Goal: Task Accomplishment & Management: Complete application form

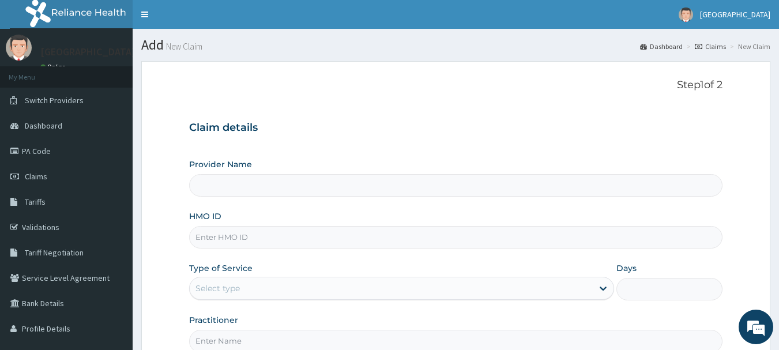
click at [231, 238] on input "HMO ID" at bounding box center [456, 237] width 534 height 22
type input "Peaceful Health Hospital"
type input "OOZ/10002/A"
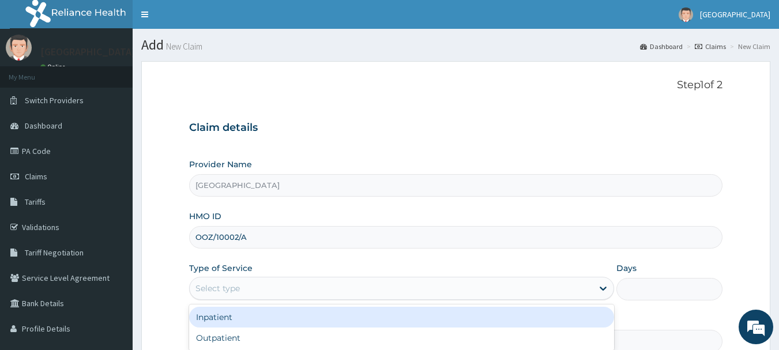
click at [313, 299] on div "Select type" at bounding box center [401, 288] width 425 height 23
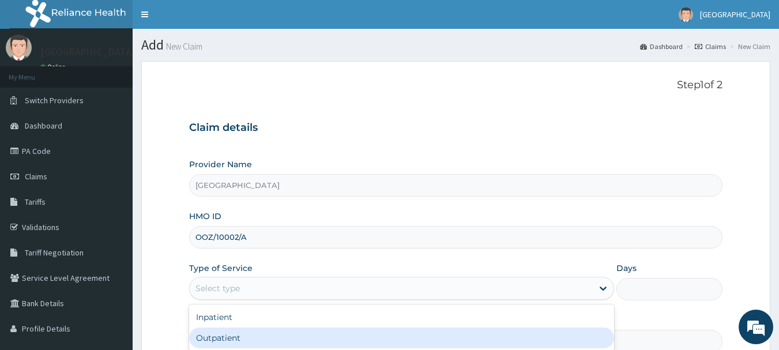
click at [249, 333] on div "Outpatient" at bounding box center [401, 338] width 425 height 21
type input "1"
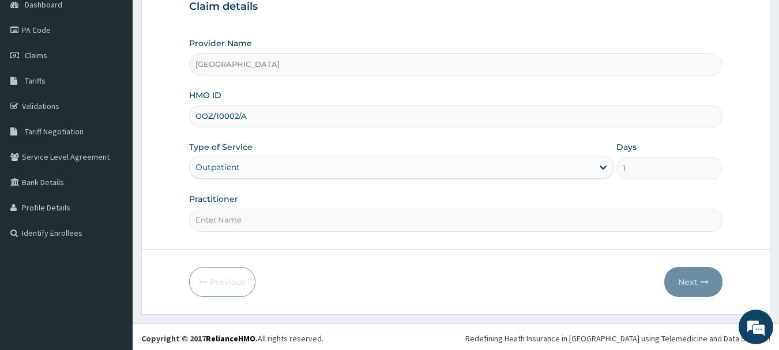
scroll to position [124, 0]
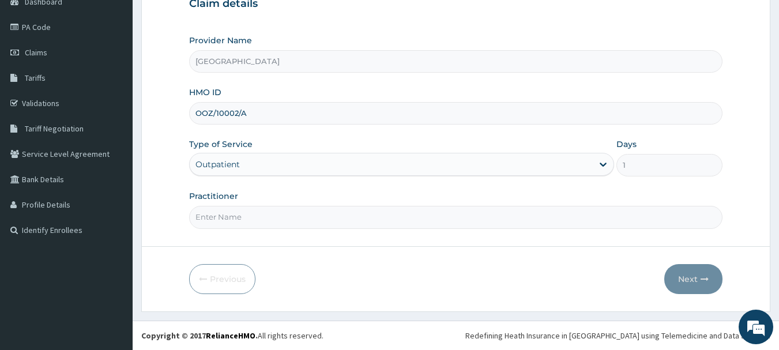
click at [208, 227] on input "Practitioner" at bounding box center [456, 217] width 534 height 22
type input "DR. ADEMOLA"
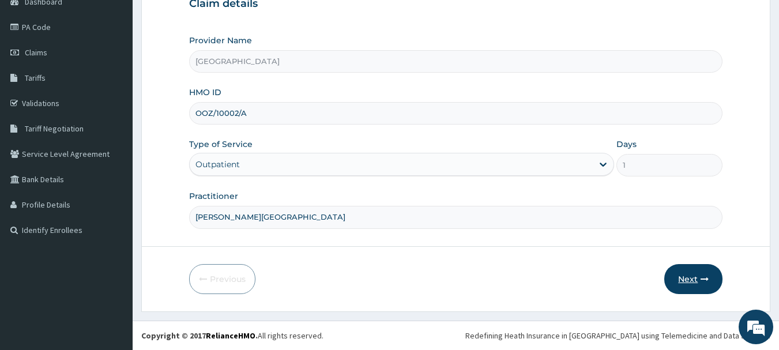
click at [698, 280] on button "Next" at bounding box center [693, 279] width 58 height 30
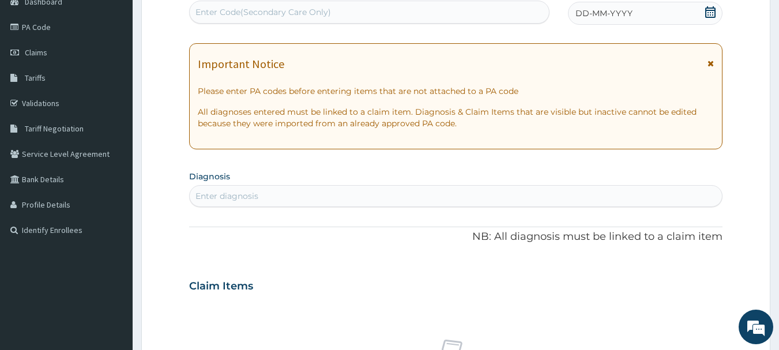
click at [210, 195] on div "Enter diagnosis" at bounding box center [226, 196] width 63 height 12
click at [709, 12] on icon at bounding box center [711, 12] width 12 height 12
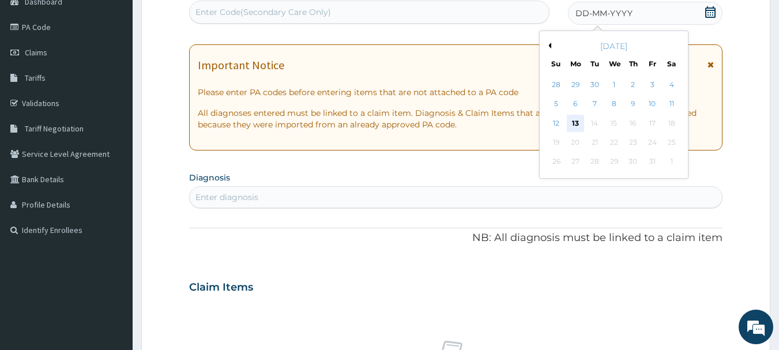
click at [575, 121] on div "13" at bounding box center [575, 123] width 17 height 17
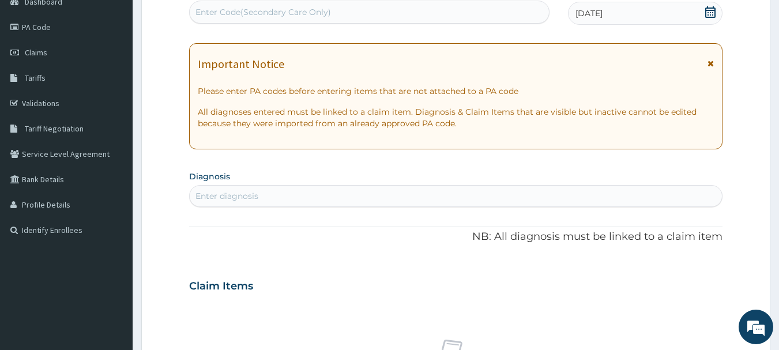
click at [222, 193] on div "Enter diagnosis" at bounding box center [226, 196] width 63 height 12
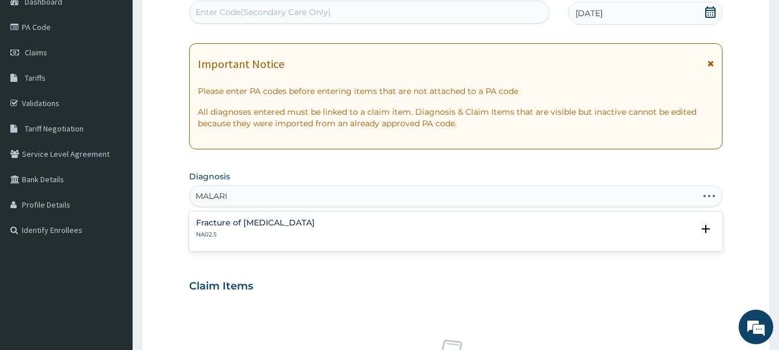
type input "MALARIA"
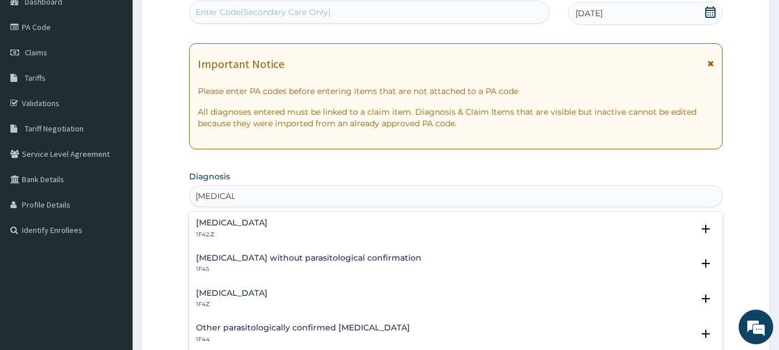
click at [252, 293] on h4 "Malaria, unspecified" at bounding box center [231, 293] width 71 height 9
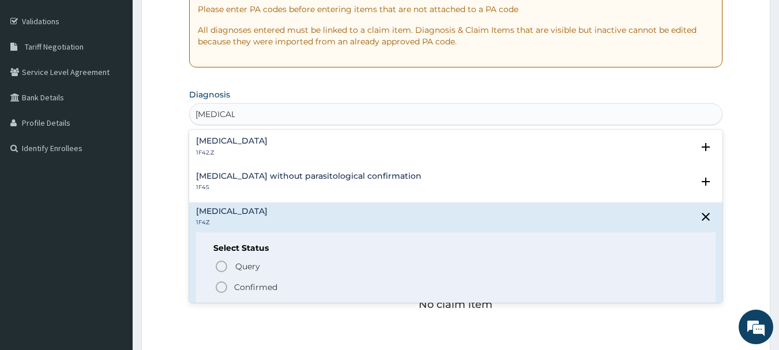
scroll to position [216, 0]
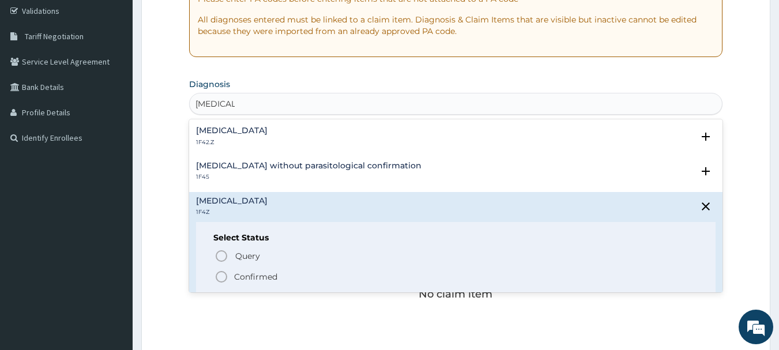
click at [221, 278] on icon "status option filled" at bounding box center [221, 277] width 14 height 14
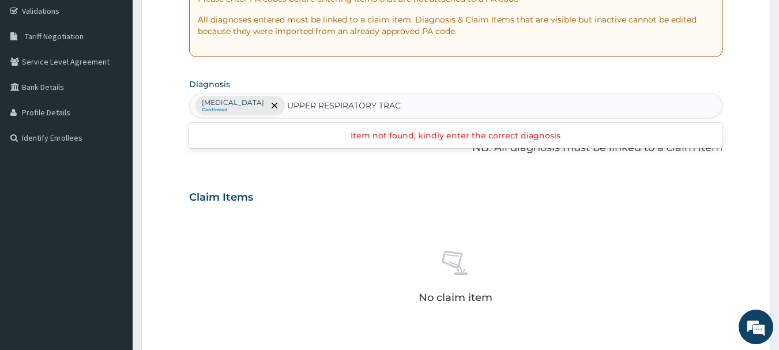
type input "UPPER RESPIRATORY TRACT"
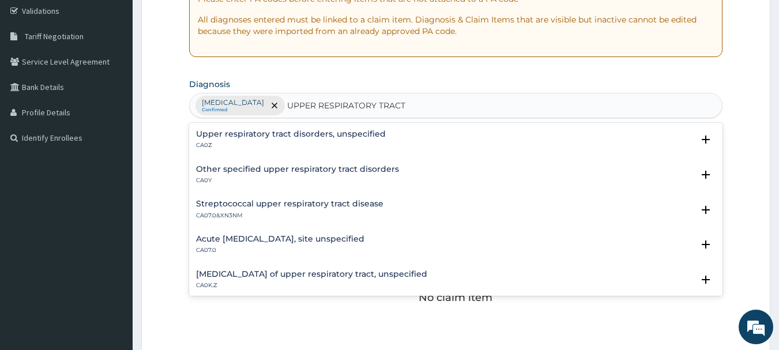
click at [287, 242] on h4 "Acute upper respiratory infection, site unspecified" at bounding box center [280, 239] width 168 height 9
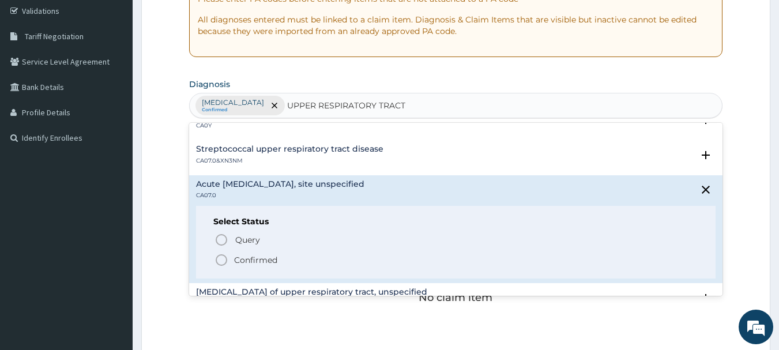
scroll to position [69, 0]
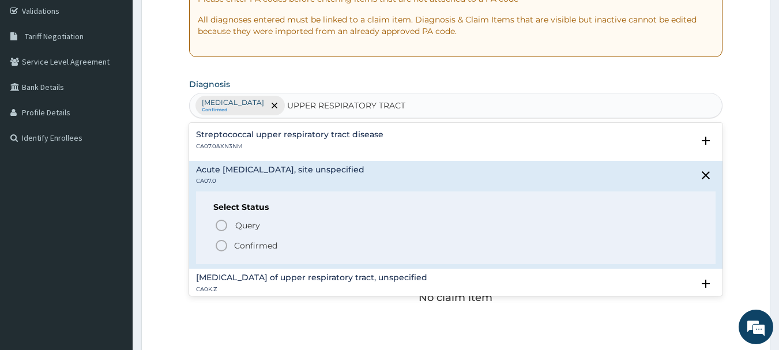
click at [219, 243] on icon "status option filled" at bounding box center [221, 246] width 14 height 14
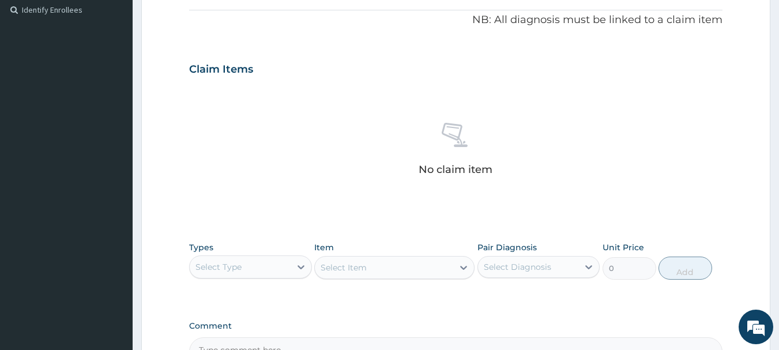
scroll to position [355, 0]
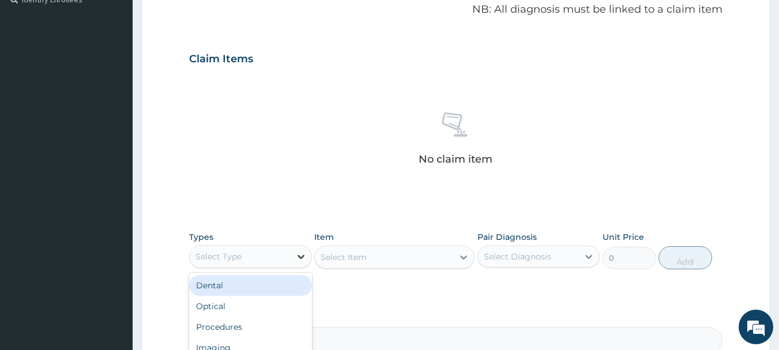
click at [304, 254] on icon at bounding box center [301, 257] width 12 height 12
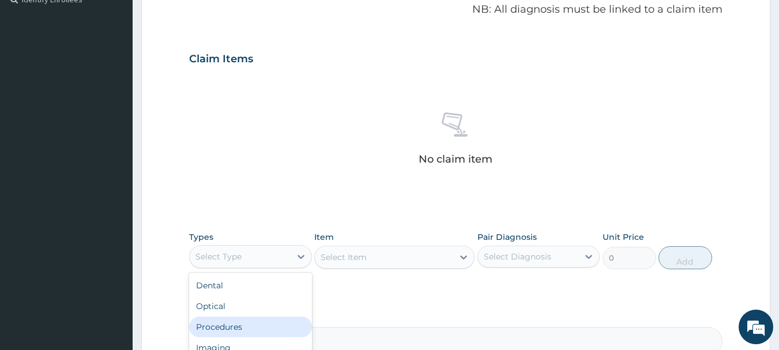
click at [237, 325] on div "Procedures" at bounding box center [250, 327] width 123 height 21
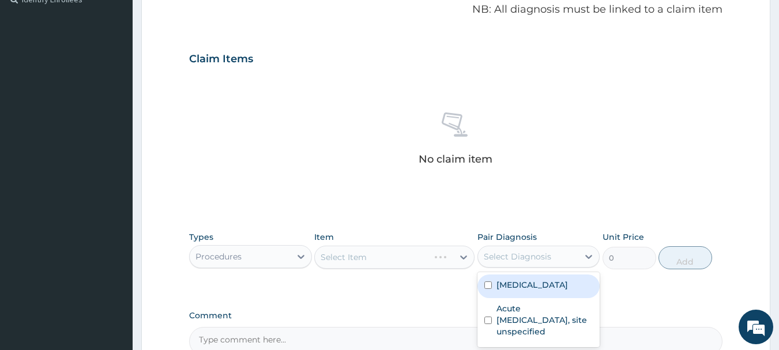
click at [543, 258] on div "Select Diagnosis" at bounding box center [517, 257] width 67 height 12
click at [524, 286] on label "Malaria, unspecified" at bounding box center [531, 285] width 71 height 12
checkbox input "true"
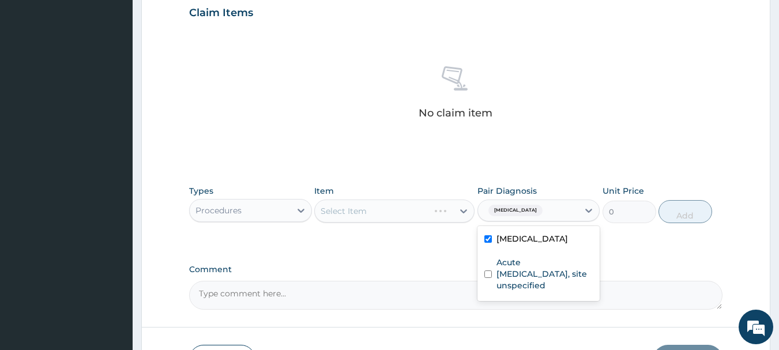
scroll to position [424, 0]
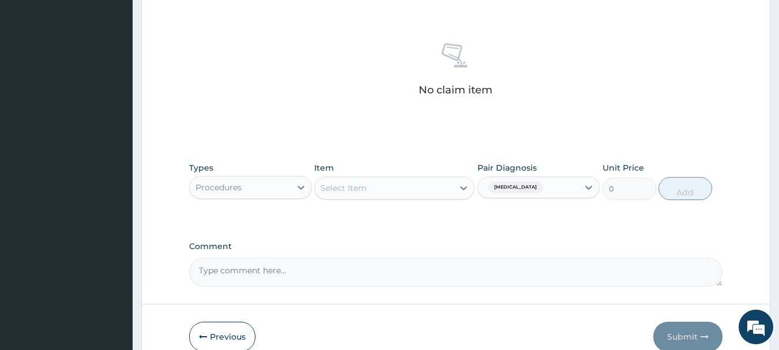
click at [400, 191] on div "Select Item" at bounding box center [384, 188] width 138 height 18
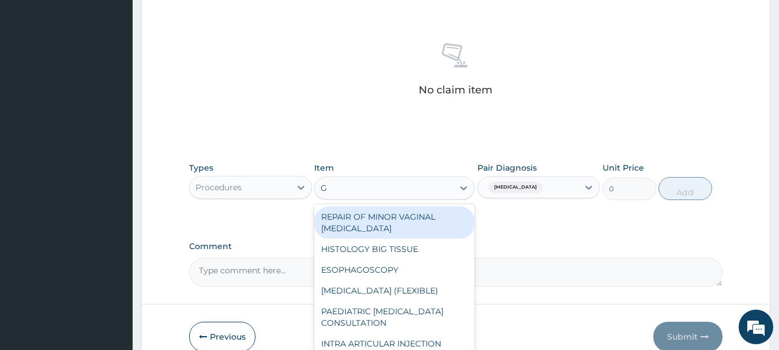
type input "GP"
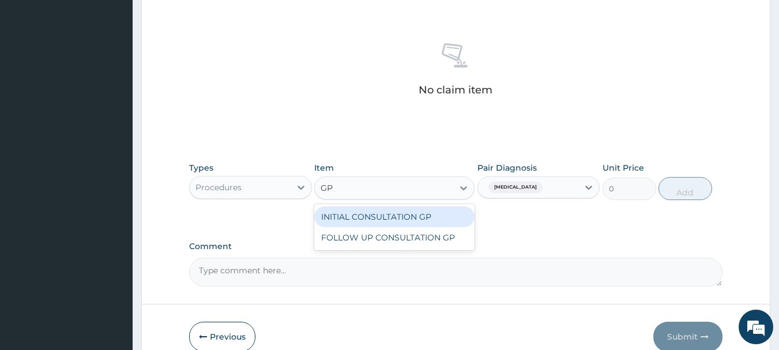
click at [389, 219] on div "INITIAL CONSULTATION GP" at bounding box center [394, 216] width 160 height 21
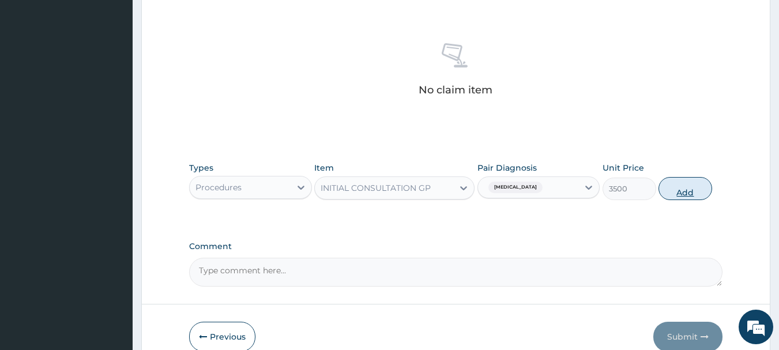
click at [680, 191] on button "Add" at bounding box center [685, 188] width 54 height 23
type input "0"
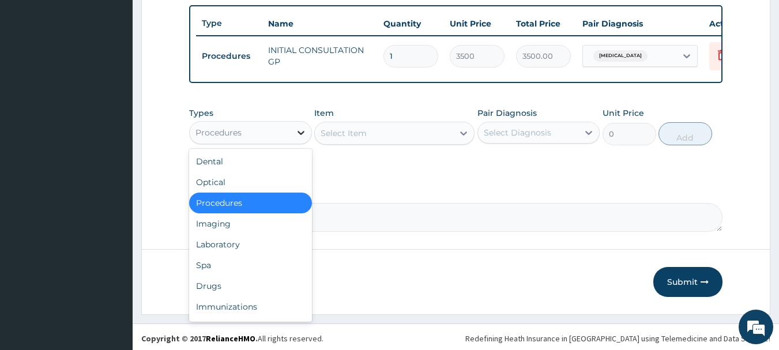
click at [298, 135] on icon at bounding box center [301, 133] width 7 height 4
click at [213, 285] on div "Drugs" at bounding box center [250, 286] width 123 height 21
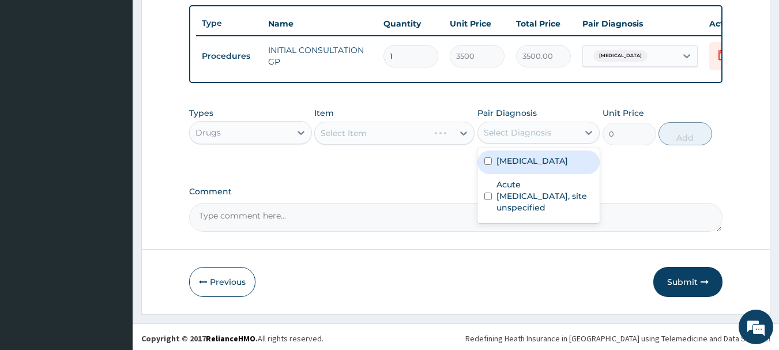
click at [532, 138] on div "Select Diagnosis" at bounding box center [517, 133] width 67 height 12
click at [531, 167] on label "Malaria, unspecified" at bounding box center [531, 161] width 71 height 12
checkbox input "true"
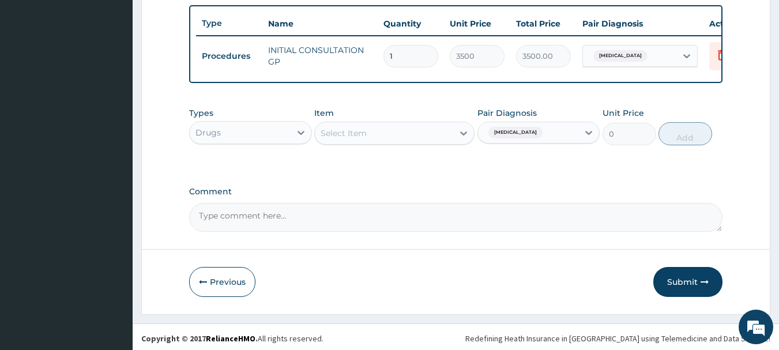
click at [362, 145] on div "Select Item" at bounding box center [394, 133] width 160 height 23
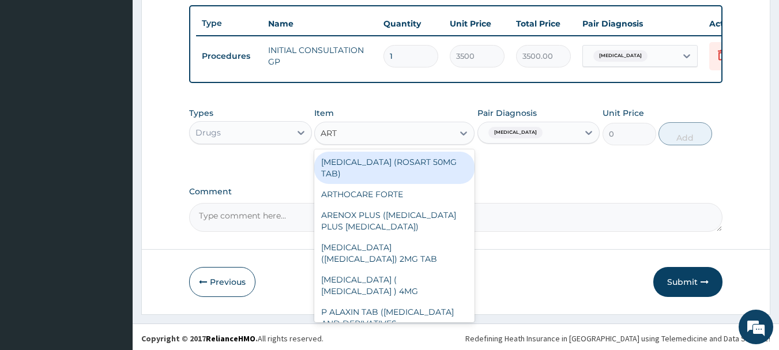
type input "ARTE"
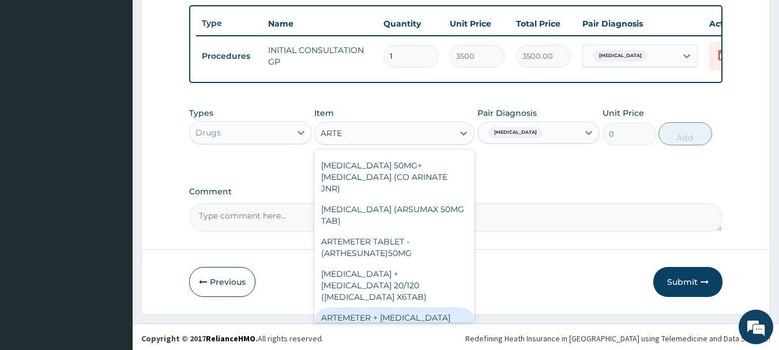
scroll to position [161, 0]
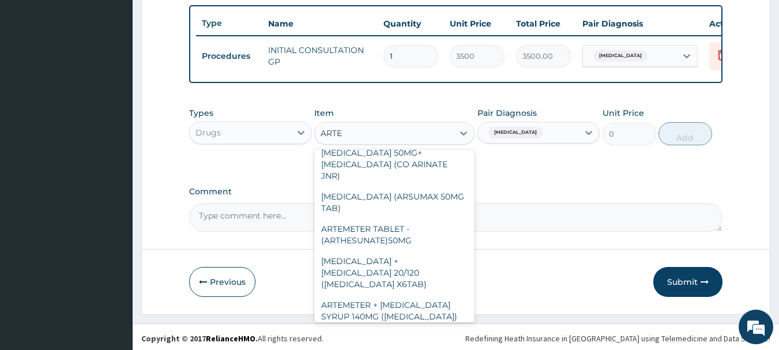
click at [422, 327] on div "ARTEMETER + LUMEFANTIN" at bounding box center [394, 337] width 160 height 21
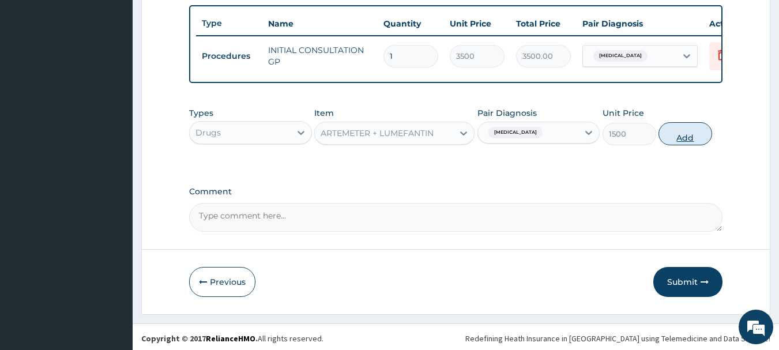
click at [684, 143] on button "Add" at bounding box center [685, 133] width 54 height 23
type input "0"
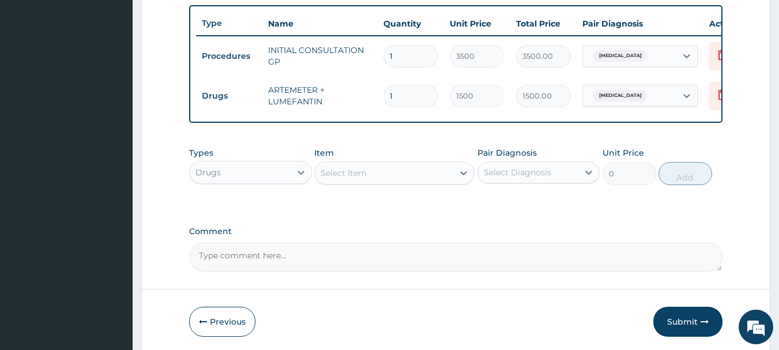
click at [359, 179] on div "Select Item" at bounding box center [344, 173] width 46 height 12
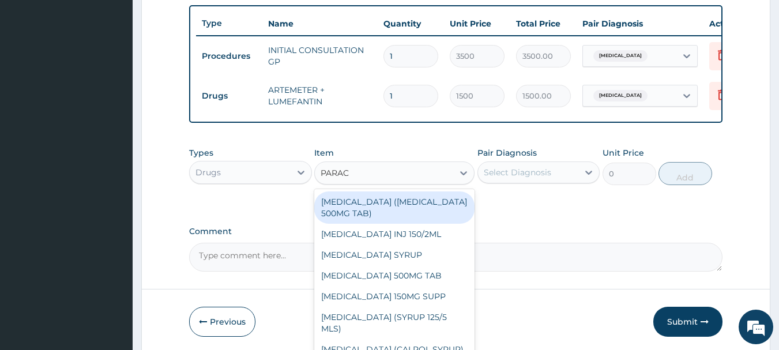
type input "PARACE"
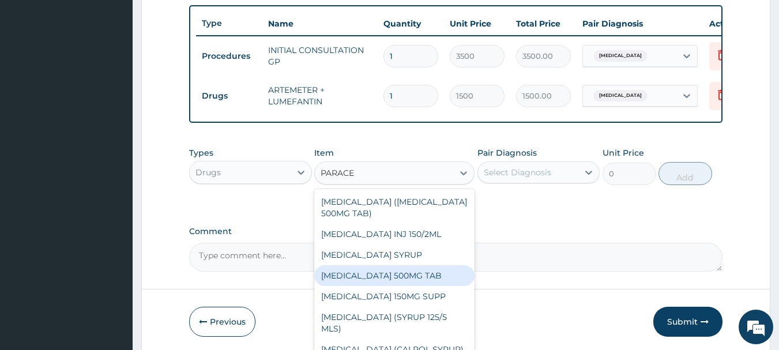
click at [392, 286] on div "PARACETAMOL 500MG TAB" at bounding box center [394, 275] width 160 height 21
type input "35"
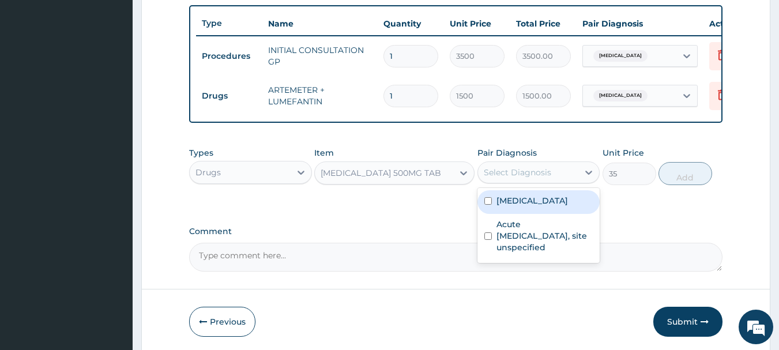
click at [575, 174] on div "Select Diagnosis" at bounding box center [528, 172] width 101 height 18
click at [540, 206] on label "Malaria, unspecified" at bounding box center [531, 201] width 71 height 12
checkbox input "true"
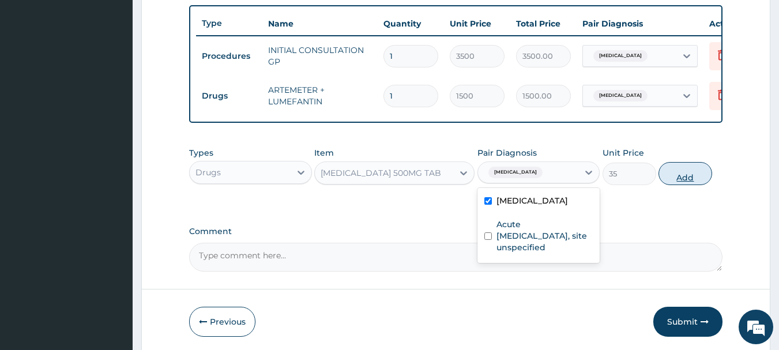
click at [672, 183] on button "Add" at bounding box center [685, 173] width 54 height 23
type input "0"
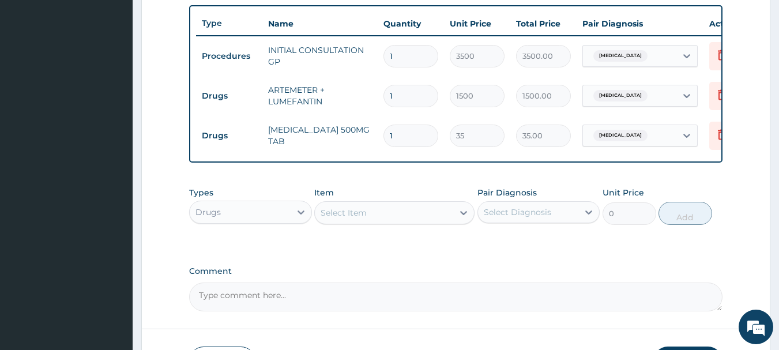
click at [350, 219] on div "Select Item" at bounding box center [344, 213] width 46 height 12
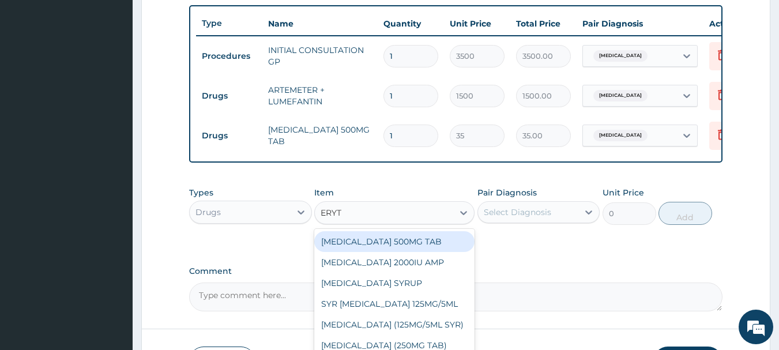
type input "ERYTH"
click at [386, 251] on div "ERYTHROMYCIN 500MG TAB" at bounding box center [394, 241] width 160 height 21
type input "80"
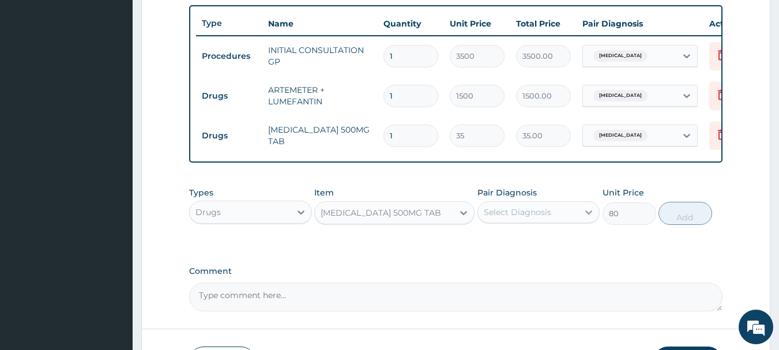
click at [581, 223] on div at bounding box center [588, 212] width 21 height 21
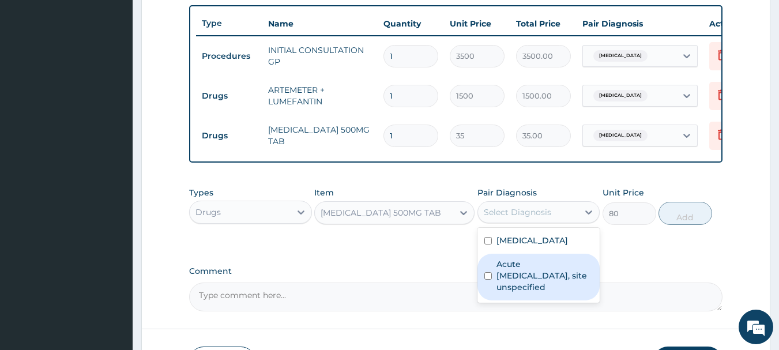
click at [529, 286] on label "Acute upper respiratory infection, site unspecified" at bounding box center [544, 275] width 97 height 35
checkbox input "true"
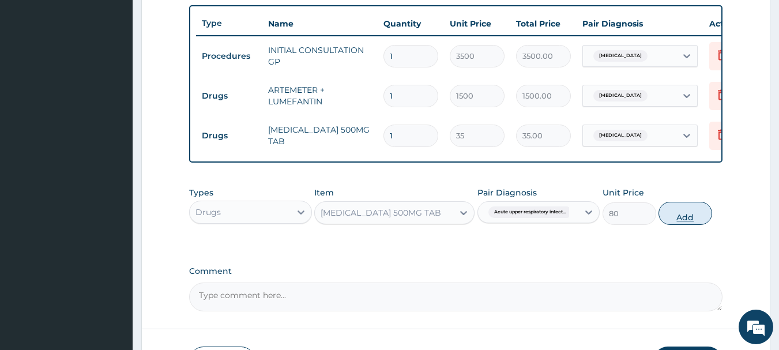
click at [686, 223] on button "Add" at bounding box center [685, 213] width 54 height 23
type input "0"
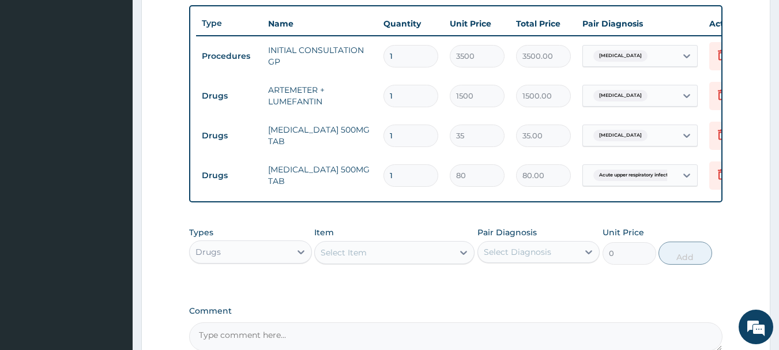
click at [353, 258] on div "Select Item" at bounding box center [344, 253] width 46 height 12
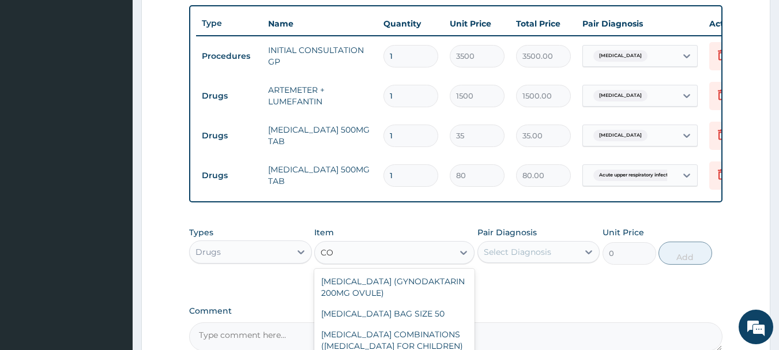
type input "C"
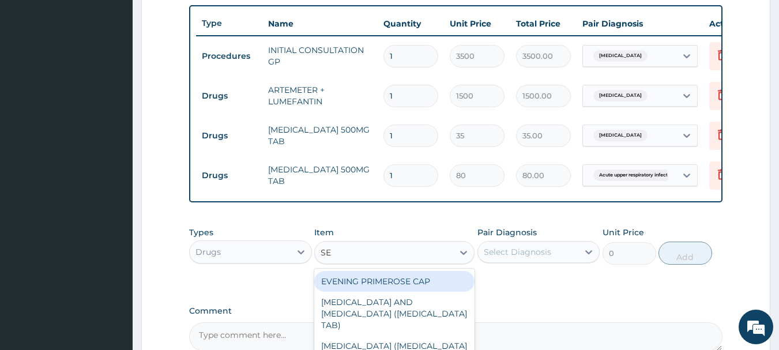
type input "S"
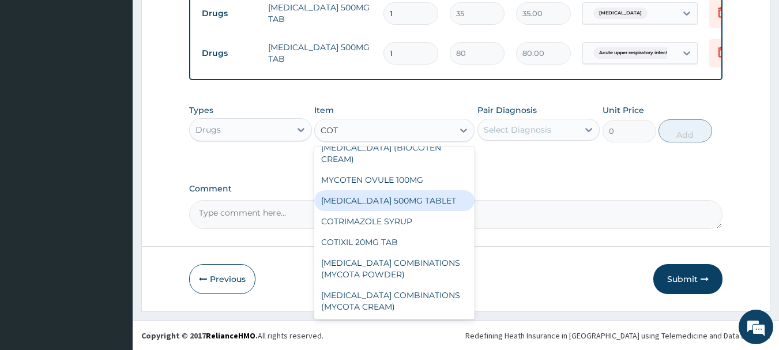
scroll to position [99, 0]
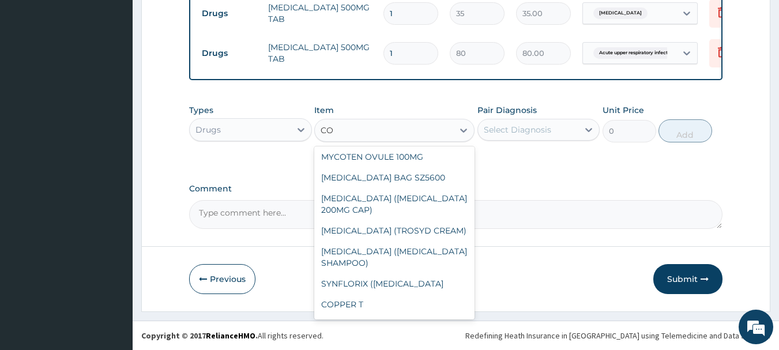
type input "C"
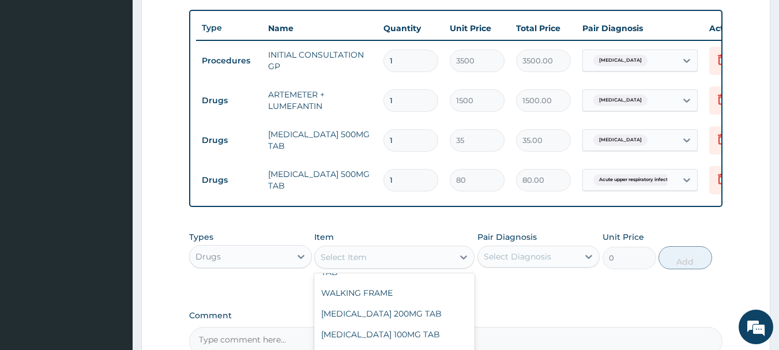
scroll to position [416, 0]
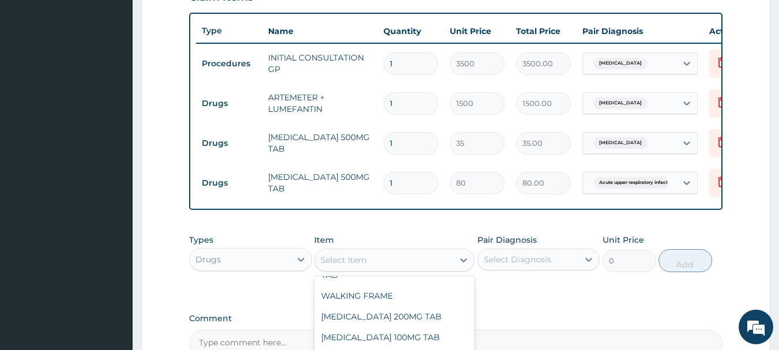
click at [398, 103] on input "1" at bounding box center [410, 103] width 55 height 22
type input "0.00"
type input "6"
type input "9000.00"
type input "6"
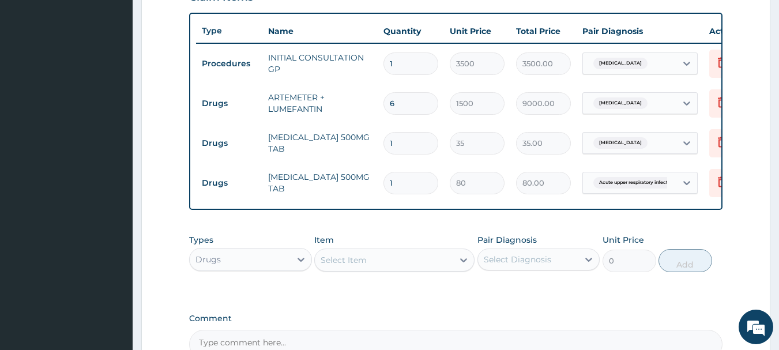
click at [394, 145] on input "1" at bounding box center [410, 143] width 55 height 22
type input "18"
type input "630.00"
type input "18"
click at [394, 185] on input "1" at bounding box center [410, 183] width 55 height 22
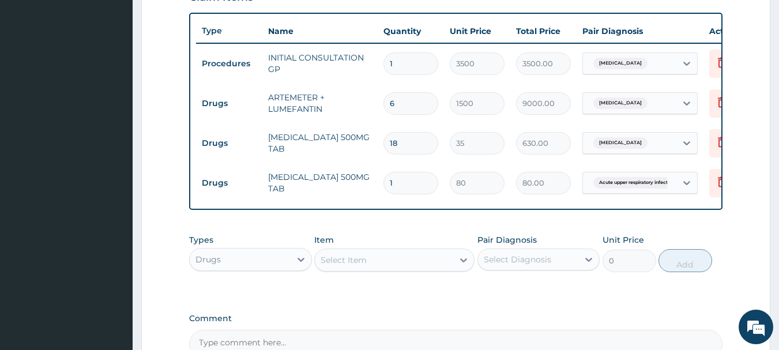
type input "10"
type input "800.00"
type input "10"
click at [395, 272] on div "Select Item" at bounding box center [394, 260] width 160 height 23
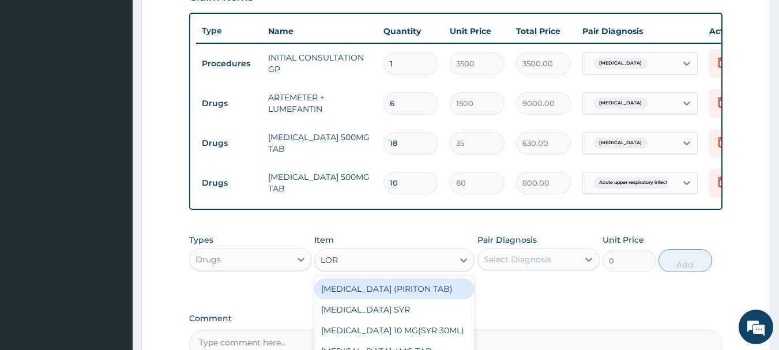
type input "LORA"
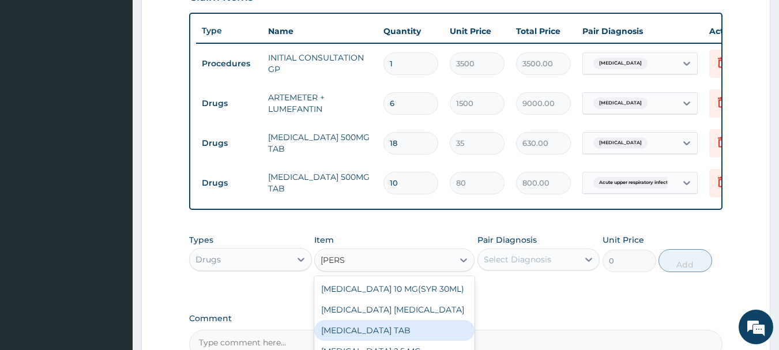
click at [372, 336] on div "LORATADINE TAB" at bounding box center [394, 330] width 160 height 21
type input "100"
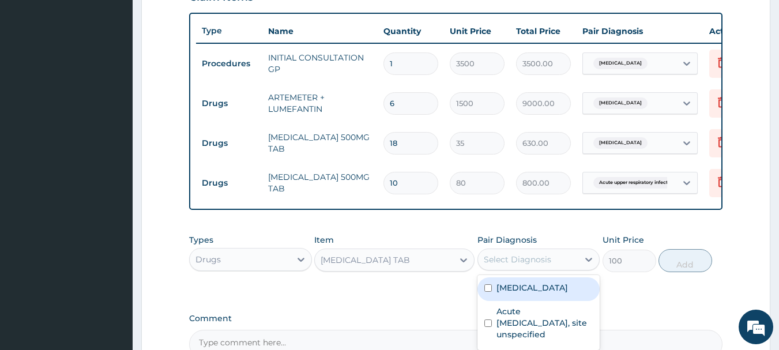
click at [510, 264] on div "Select Diagnosis" at bounding box center [517, 260] width 67 height 12
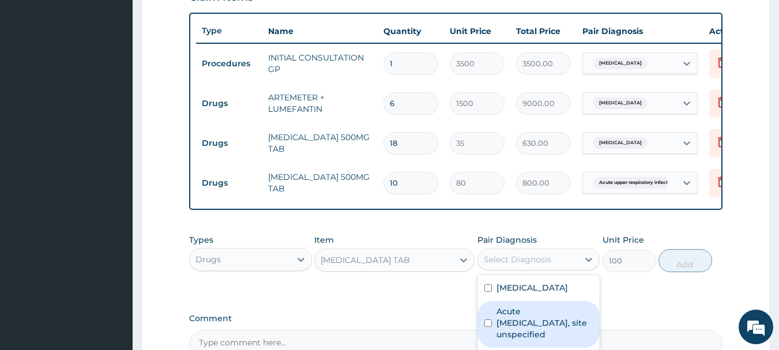
click at [516, 328] on label "Acute upper respiratory infection, site unspecified" at bounding box center [544, 323] width 97 height 35
checkbox input "true"
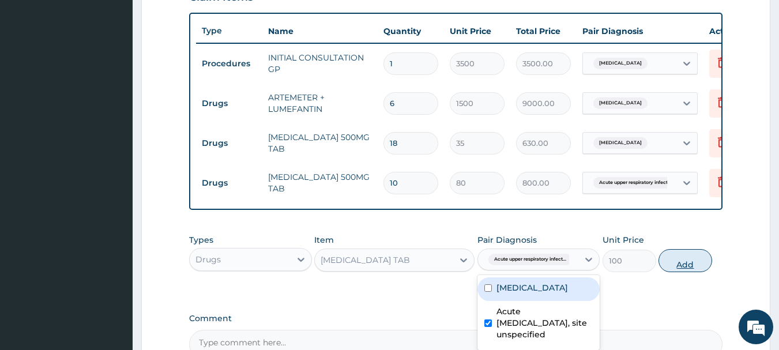
click at [680, 267] on button "Add" at bounding box center [685, 260] width 54 height 23
type input "0"
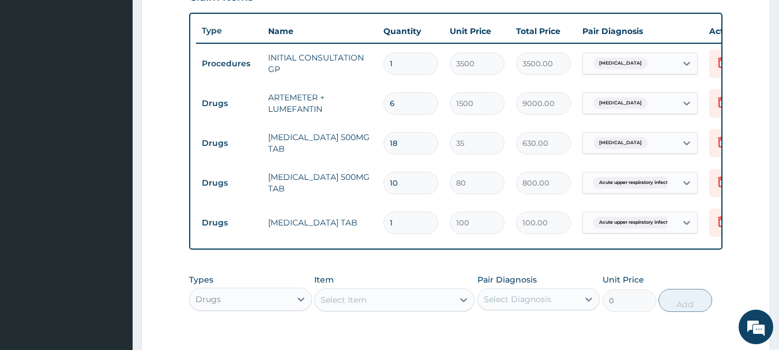
click at [360, 306] on div "Select Item" at bounding box center [344, 300] width 46 height 12
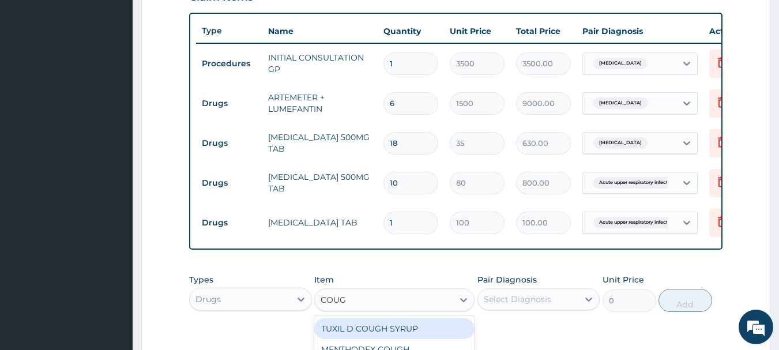
type input "COUGH"
click at [379, 337] on div "TUXIL D COUGH SYRUP" at bounding box center [394, 328] width 160 height 21
type input "500"
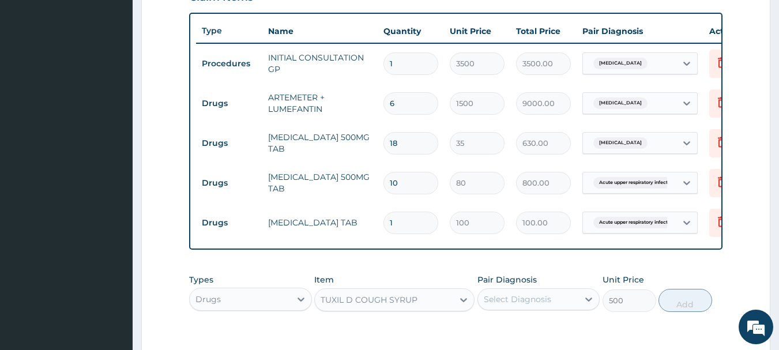
click at [526, 305] on div "Select Diagnosis" at bounding box center [517, 299] width 67 height 12
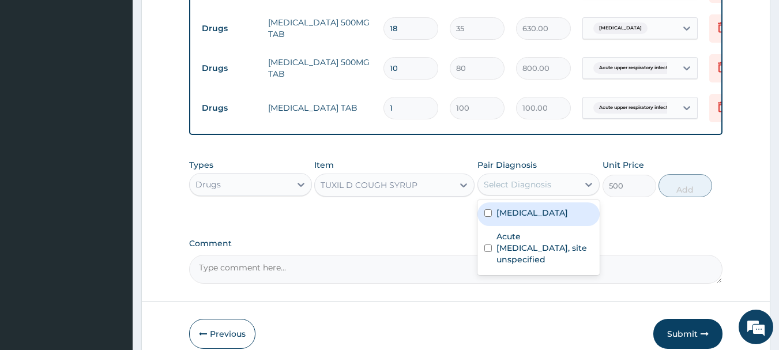
scroll to position [532, 0]
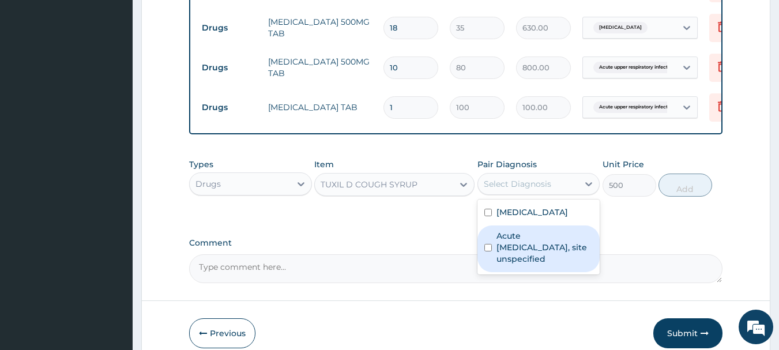
click at [530, 258] on label "Acute upper respiratory infection, site unspecified" at bounding box center [544, 247] width 97 height 35
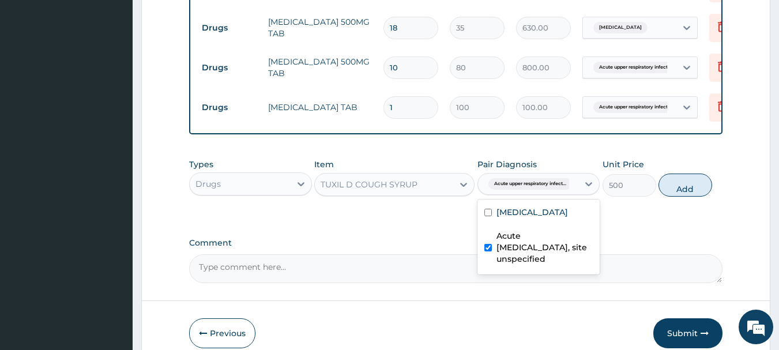
click at [538, 258] on label "Acute upper respiratory infection, site unspecified" at bounding box center [544, 247] width 97 height 35
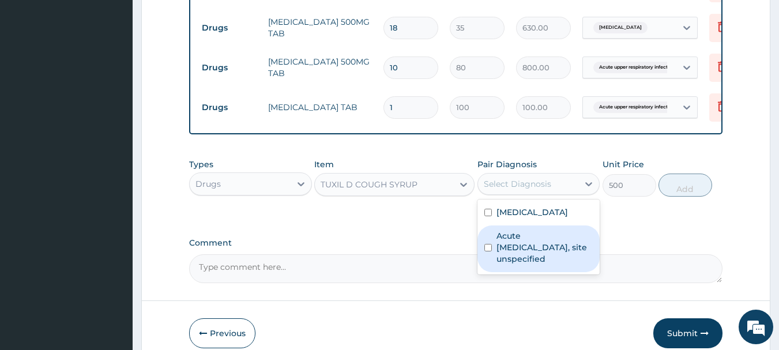
click at [538, 258] on label "Acute upper respiratory infection, site unspecified" at bounding box center [544, 247] width 97 height 35
checkbox input "true"
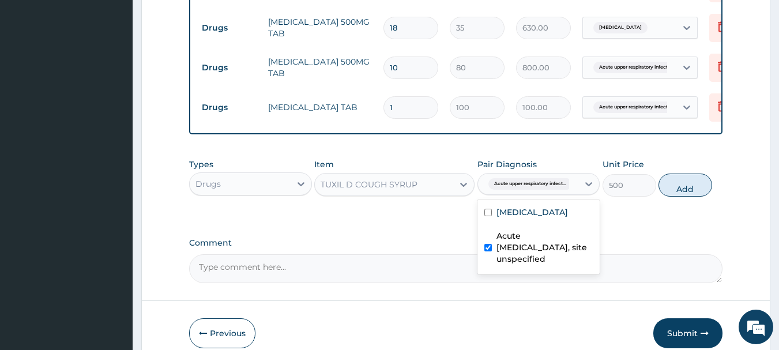
click at [424, 194] on div "TUXIL D COUGH SYRUP" at bounding box center [384, 184] width 138 height 18
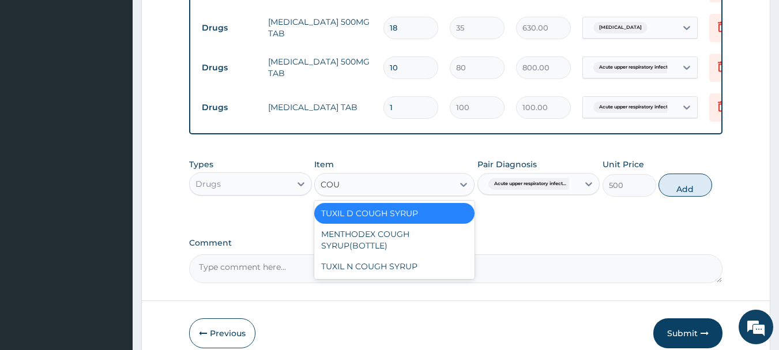
scroll to position [0, 0]
type input "COUGH"
click at [390, 273] on div "TUXIL N COUGH SYRUP" at bounding box center [394, 266] width 160 height 21
type input "400"
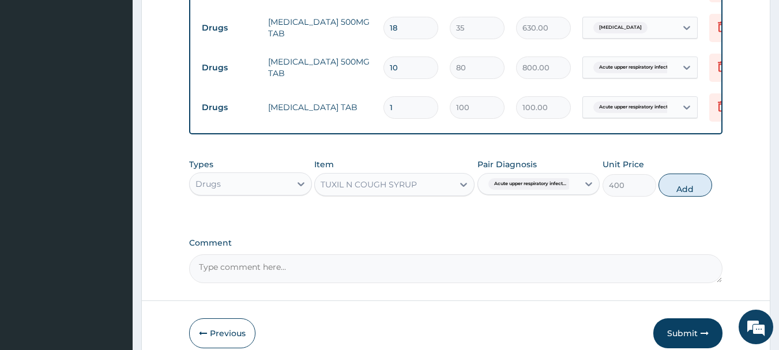
click at [449, 191] on div "TUXIL N COUGH SYRUP" at bounding box center [384, 184] width 138 height 18
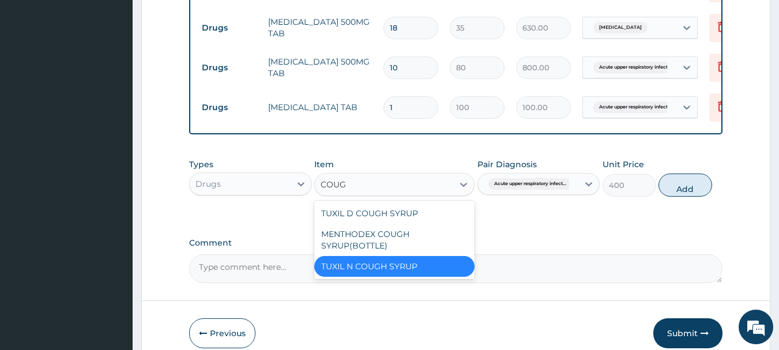
type input "COUGH"
click at [427, 224] on div "TUXIL D COUGH SYRUP" at bounding box center [394, 213] width 160 height 21
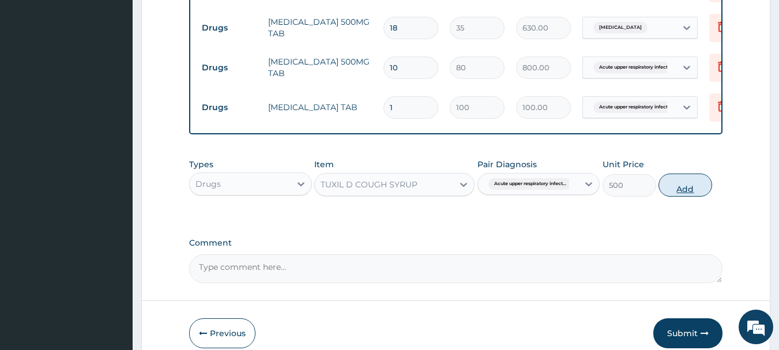
click at [694, 195] on button "Add" at bounding box center [685, 185] width 54 height 23
type input "0"
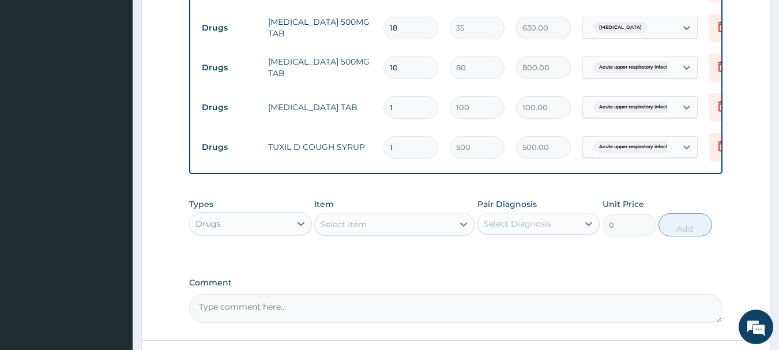
click at [412, 234] on div "Select Item" at bounding box center [384, 224] width 138 height 18
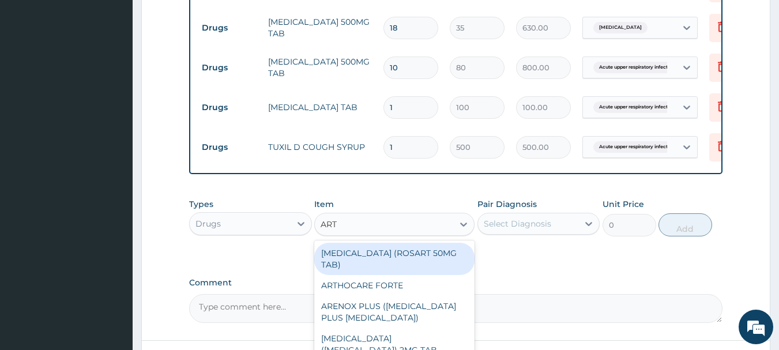
type input "ARTE"
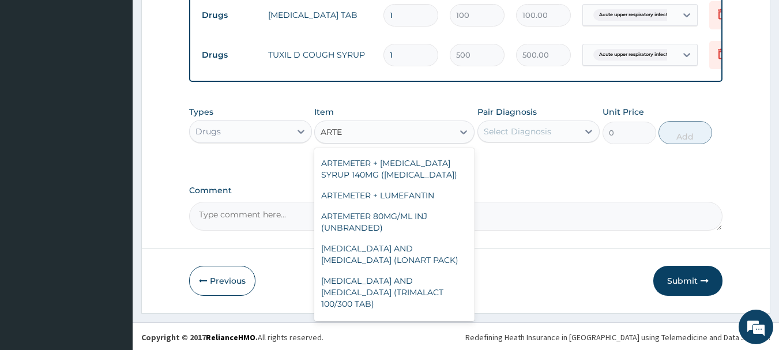
scroll to position [279, 0]
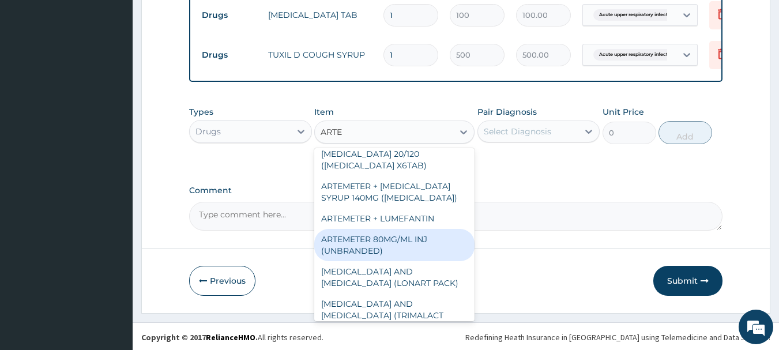
click at [381, 229] on div "ARTEMETER 80MG/ML INJ (UNBRANDED)" at bounding box center [394, 245] width 160 height 32
type input "350"
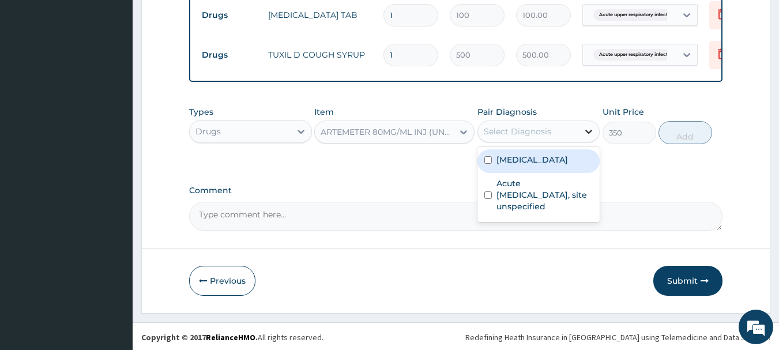
click at [588, 137] on icon at bounding box center [589, 132] width 12 height 12
click at [541, 165] on label "Malaria, unspecified" at bounding box center [531, 160] width 71 height 12
checkbox input "true"
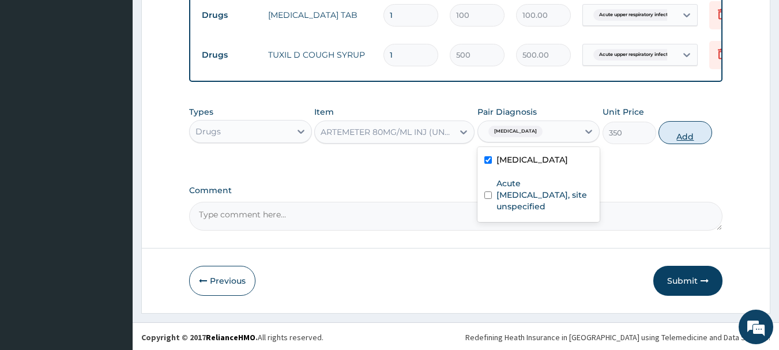
click at [687, 143] on button "Add" at bounding box center [685, 132] width 54 height 23
type input "0"
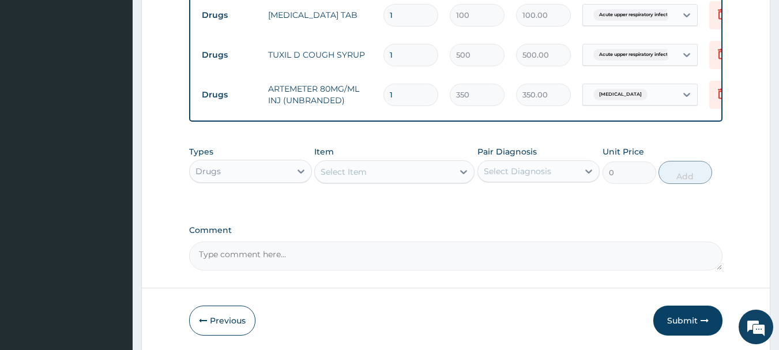
click at [354, 178] on div "Select Item" at bounding box center [344, 172] width 46 height 12
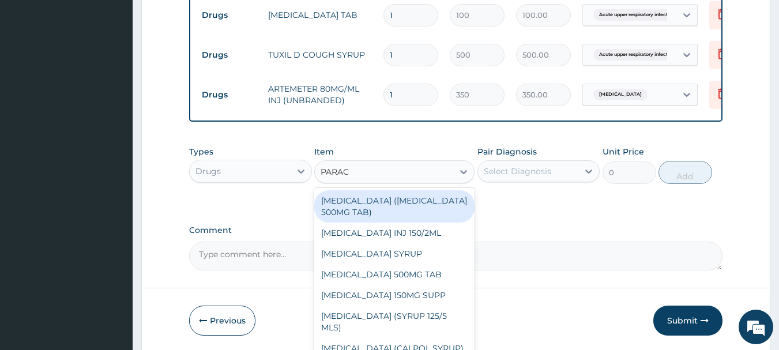
type input "PARACE"
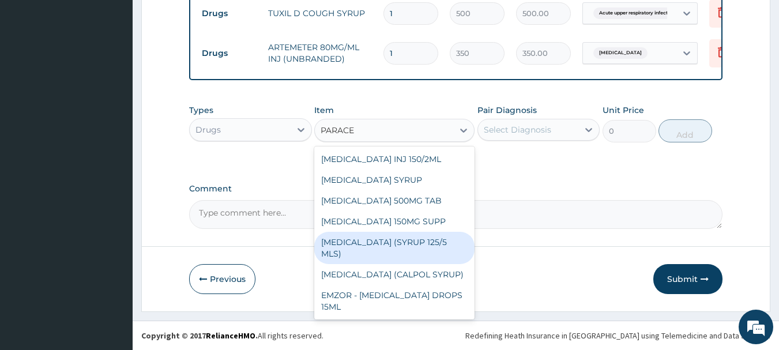
scroll to position [674, 0]
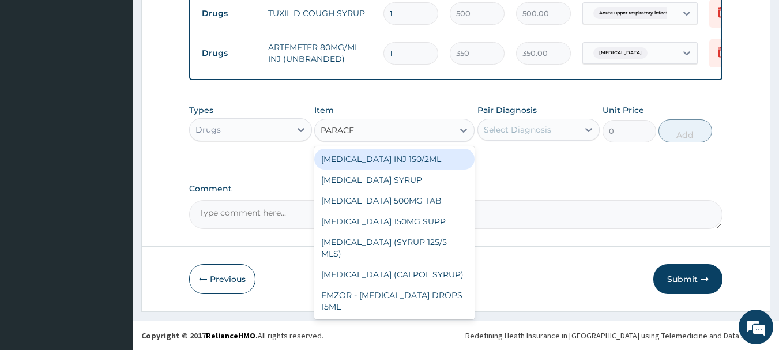
click at [424, 157] on div "PARACETAMOL INJ 150/2ML" at bounding box center [394, 159] width 160 height 21
type input "100"
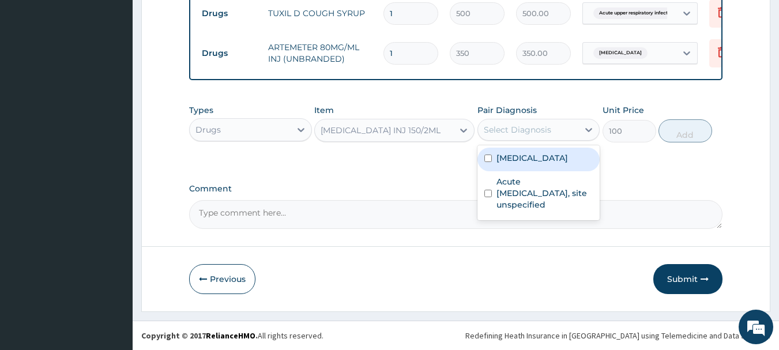
click at [567, 127] on div "Select Diagnosis" at bounding box center [528, 130] width 101 height 18
click at [540, 160] on label "Malaria, unspecified" at bounding box center [531, 158] width 71 height 12
checkbox input "true"
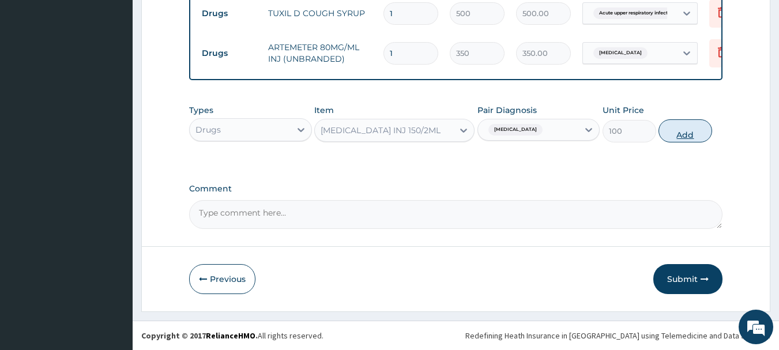
click at [691, 134] on button "Add" at bounding box center [685, 130] width 54 height 23
type input "0"
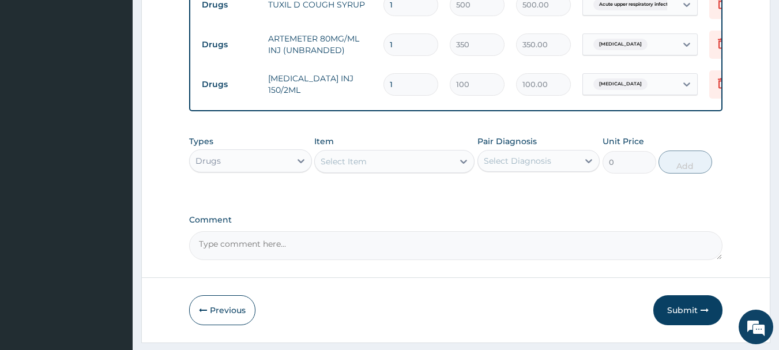
click at [395, 43] on input "1" at bounding box center [410, 44] width 55 height 22
type input "0.00"
type input "6"
type input "2100.00"
type input "6"
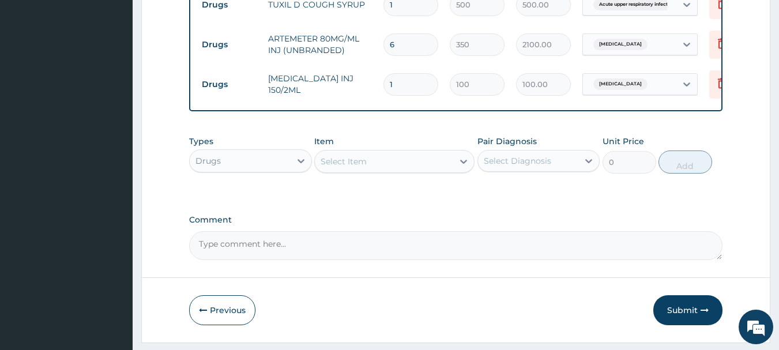
click at [396, 84] on input "1" at bounding box center [410, 84] width 55 height 22
type input "0.00"
type input "4"
type input "400.00"
type input "4"
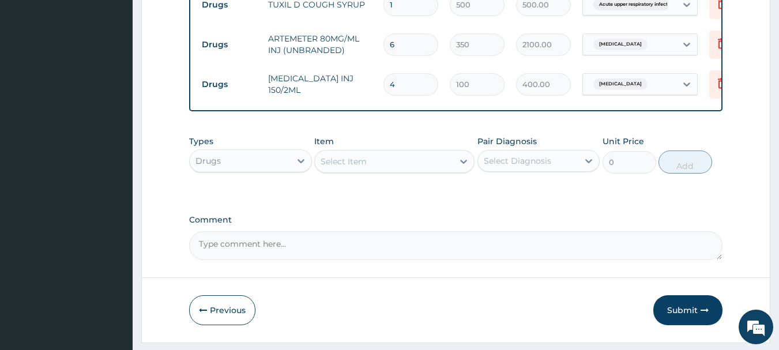
click at [330, 167] on div "Select Item" at bounding box center [344, 162] width 46 height 12
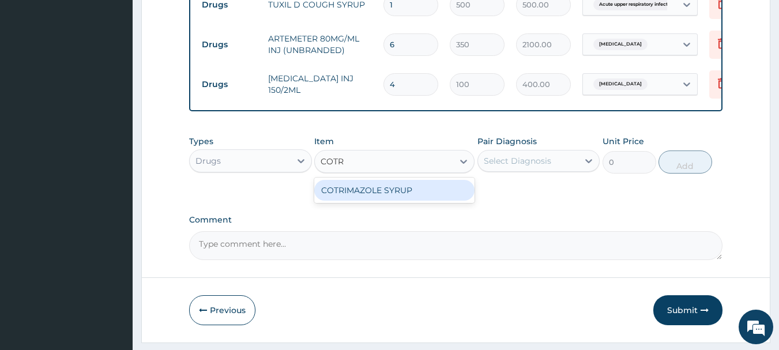
type input "COTRI"
click at [343, 193] on div "COTRIMAZOLE SYRUP" at bounding box center [394, 190] width 160 height 21
type input "2000"
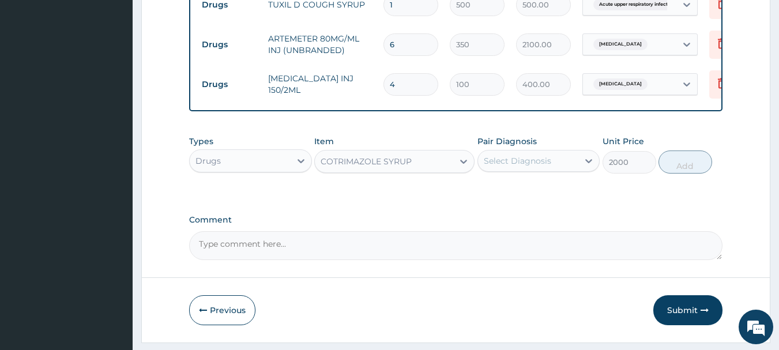
click at [522, 167] on div "Select Diagnosis" at bounding box center [517, 161] width 67 height 12
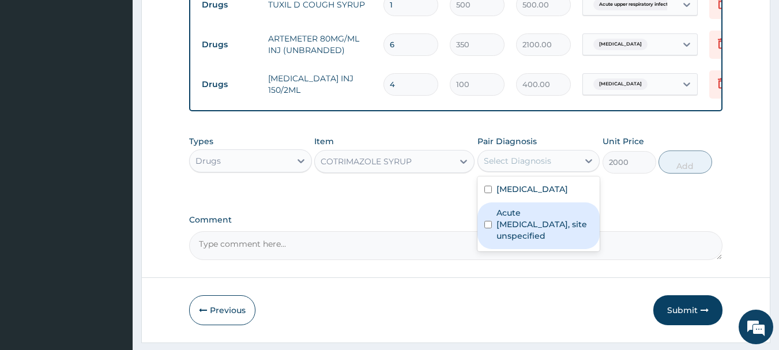
click at [513, 231] on label "Acute upper respiratory infection, site unspecified" at bounding box center [544, 224] width 97 height 35
checkbox input "true"
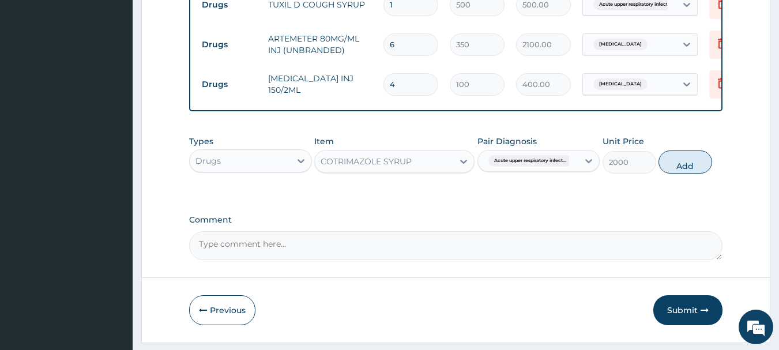
click at [281, 255] on textarea "Comment" at bounding box center [456, 245] width 534 height 29
type textarea "KINDLY NOTE THAT COTRIMAZOLE TAB 960MG BD X 5/7 WAS GIVEN"
click at [678, 171] on button "Add" at bounding box center [685, 161] width 54 height 23
type input "0"
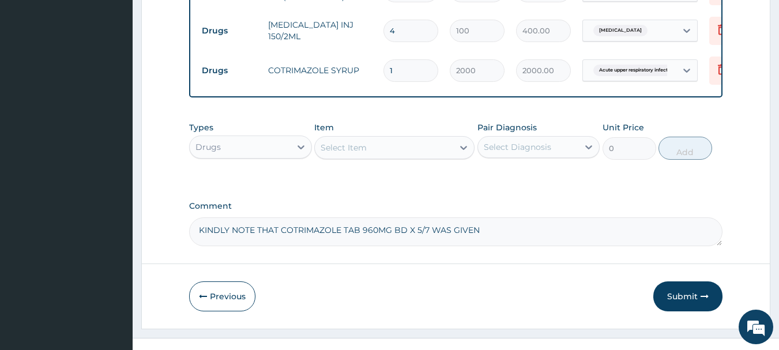
scroll to position [754, 0]
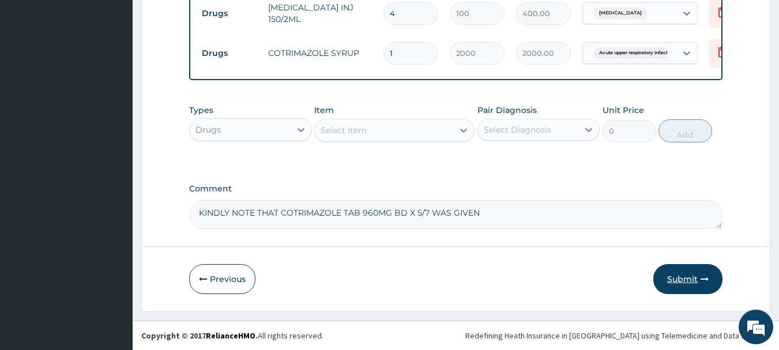
click at [682, 275] on button "Submit" at bounding box center [687, 279] width 69 height 30
